Goal: Navigation & Orientation: Find specific page/section

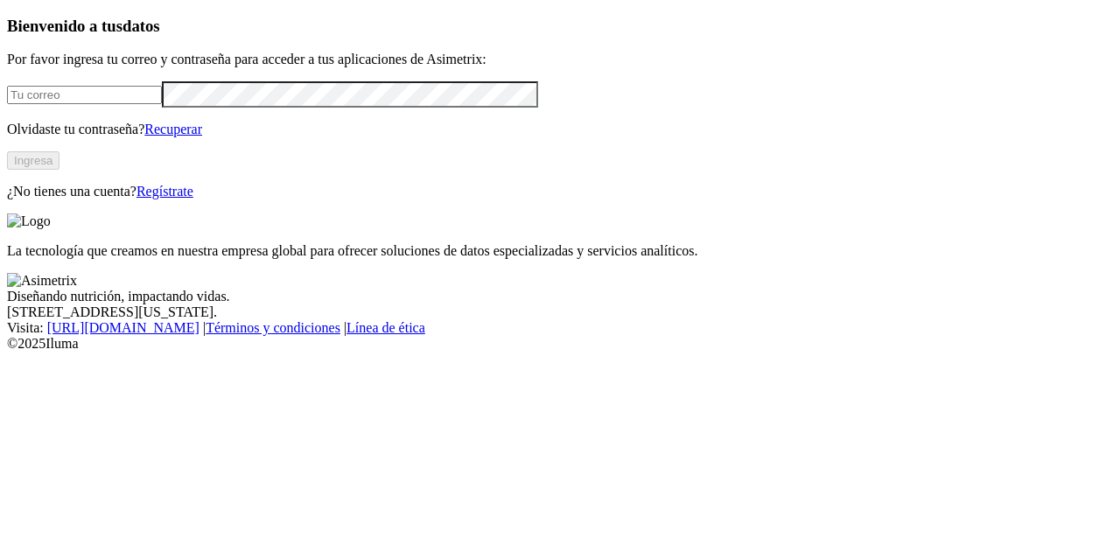
type input "[PERSON_NAME][EMAIL_ADDRESS][PERSON_NAME][DOMAIN_NAME]"
click at [60, 170] on button "Ingresa" at bounding box center [33, 160] width 53 height 18
